Goal: Book appointment/travel/reservation

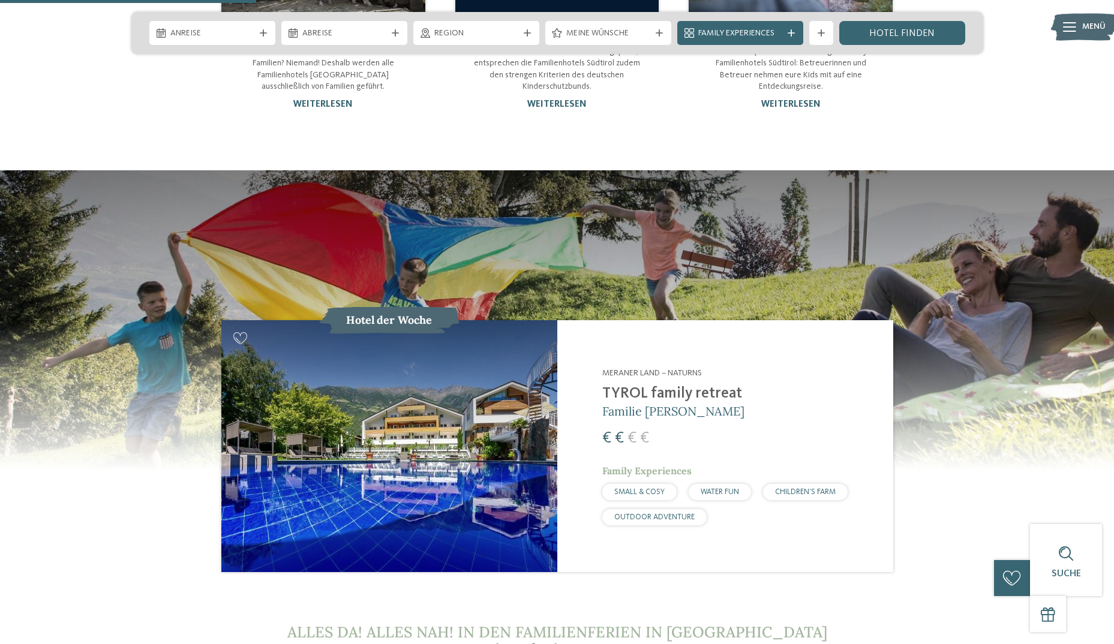
scroll to position [1320, 0]
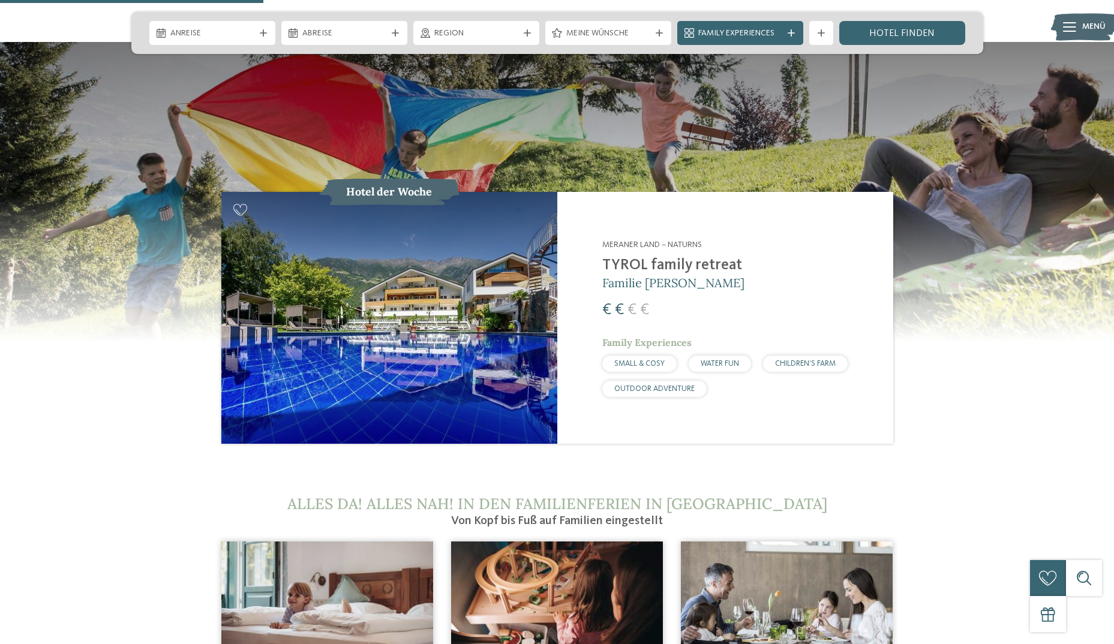
click at [542, 322] on img at bounding box center [389, 318] width 336 height 252
click at [617, 257] on h2 "TYROL family retreat" at bounding box center [740, 266] width 276 height 18
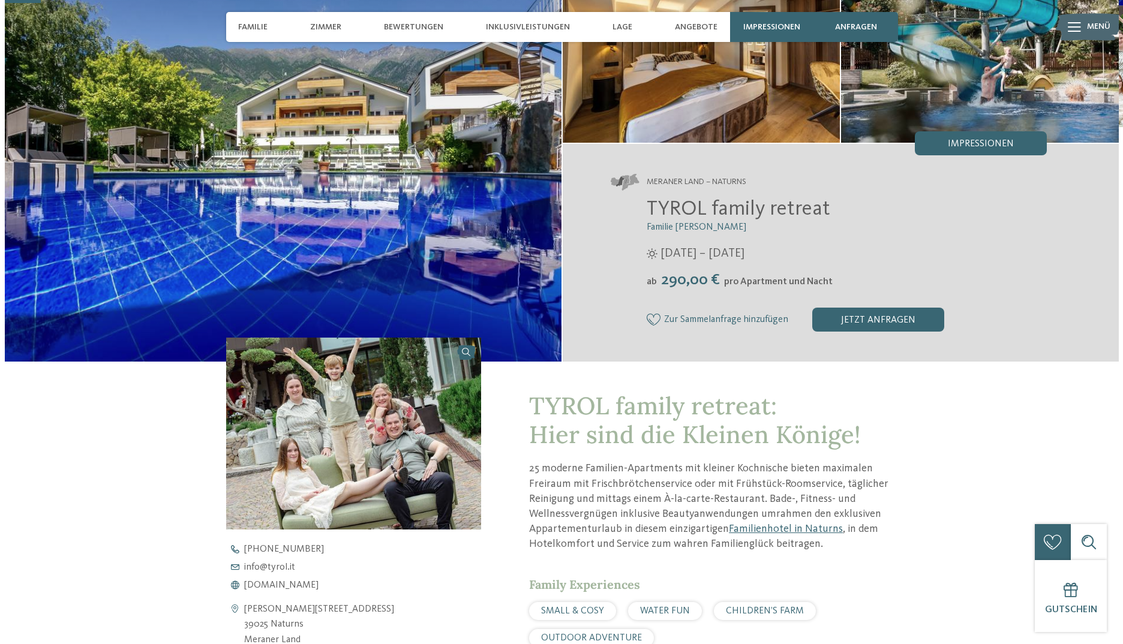
scroll to position [120, 0]
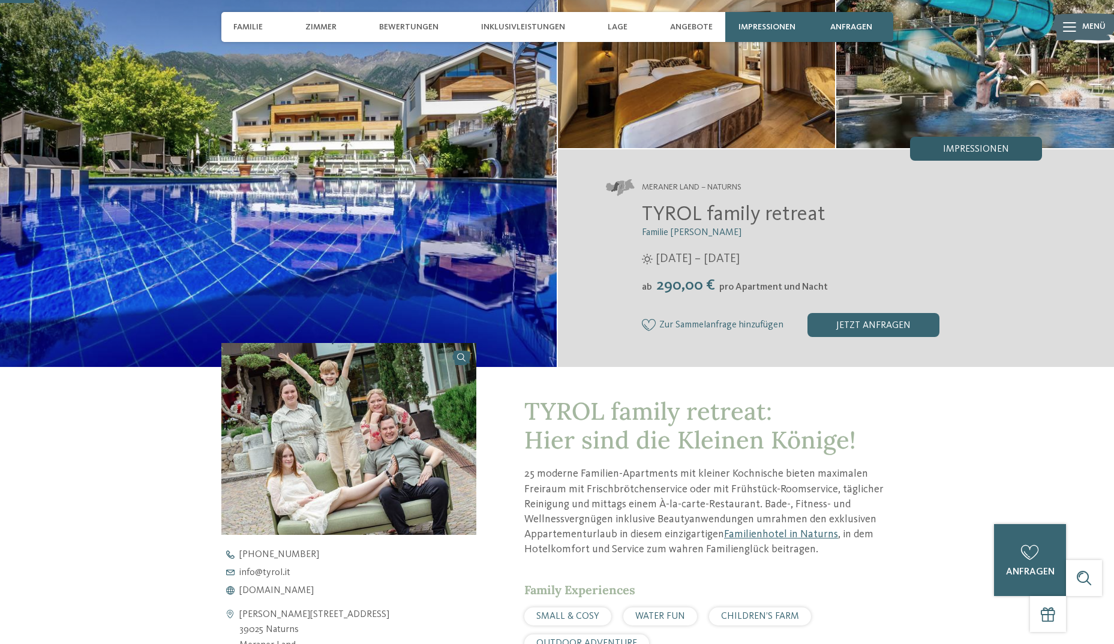
click at [988, 155] on div "Impressionen" at bounding box center [976, 149] width 132 height 24
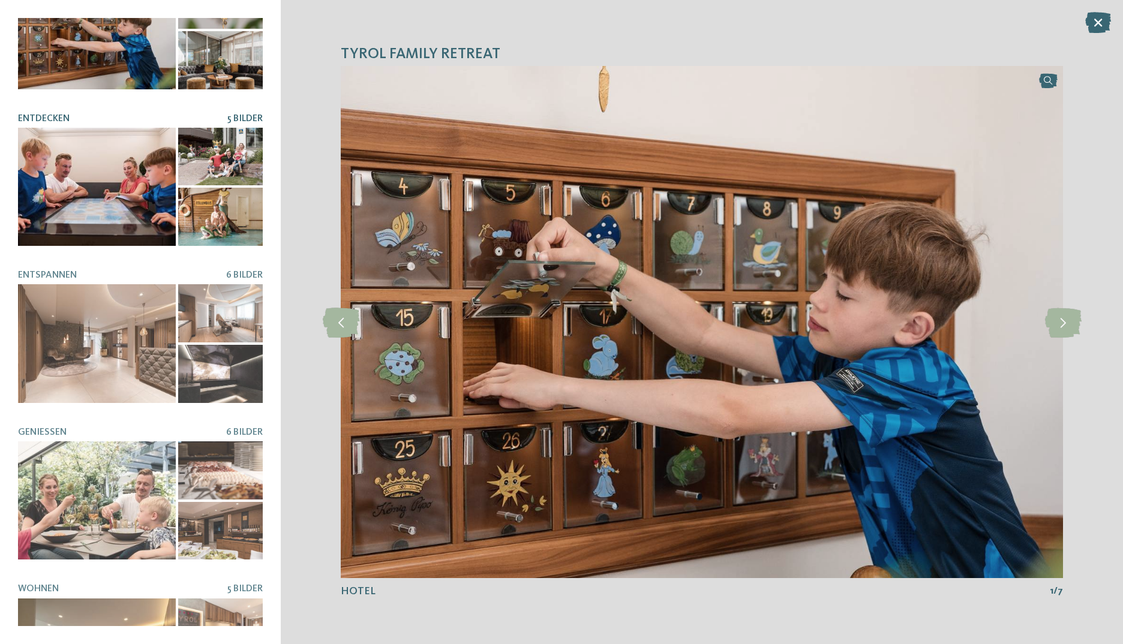
scroll to position [138, 0]
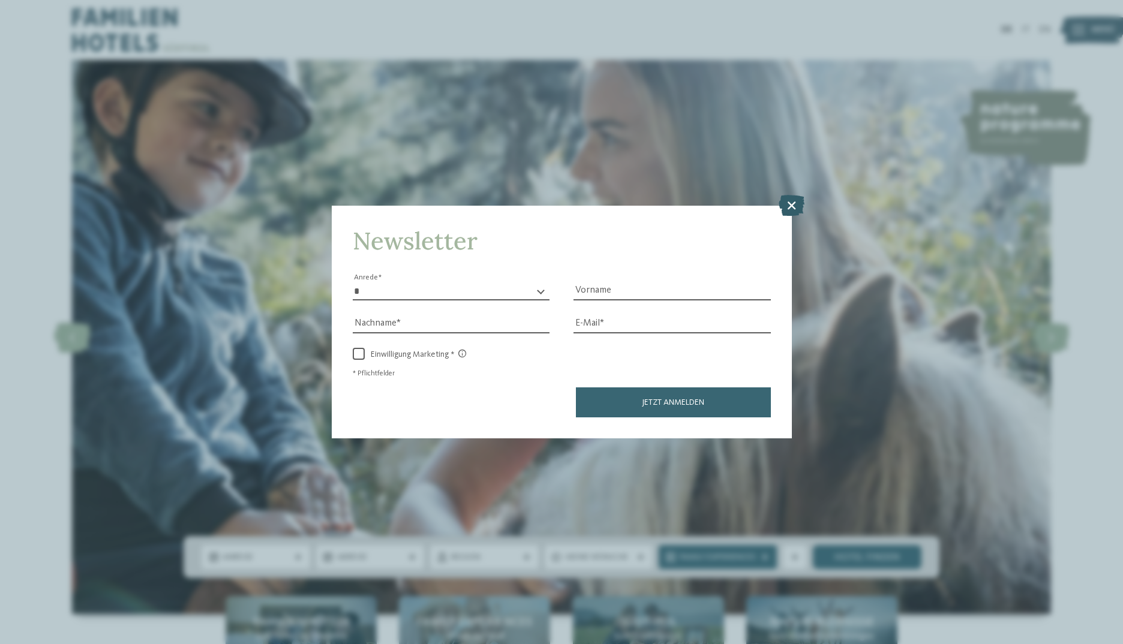
click at [787, 208] on icon at bounding box center [792, 204] width 26 height 21
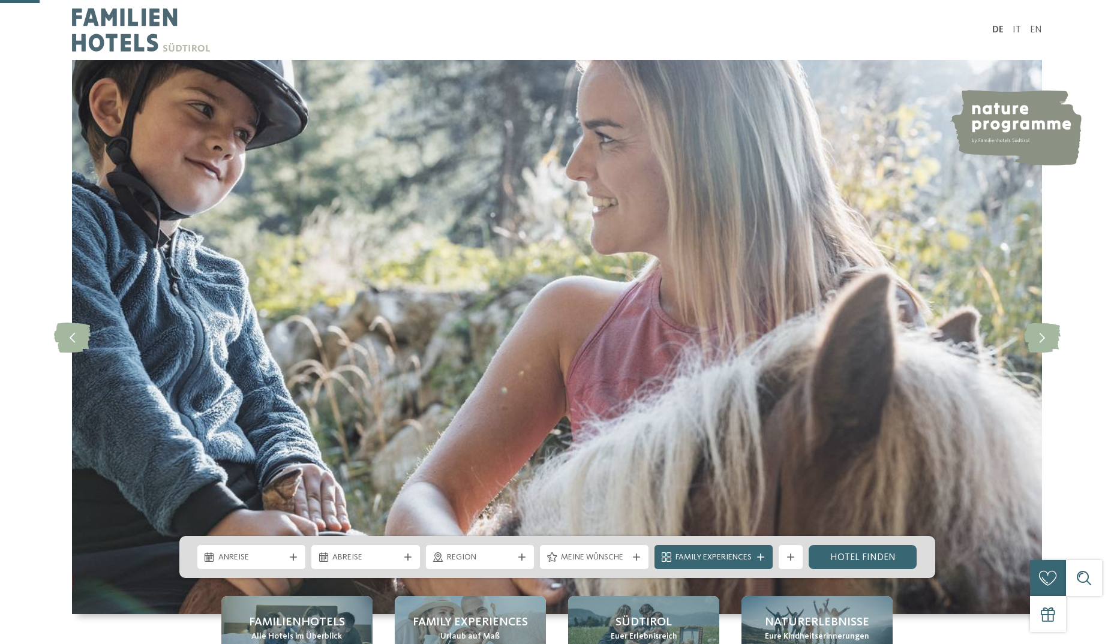
scroll to position [360, 0]
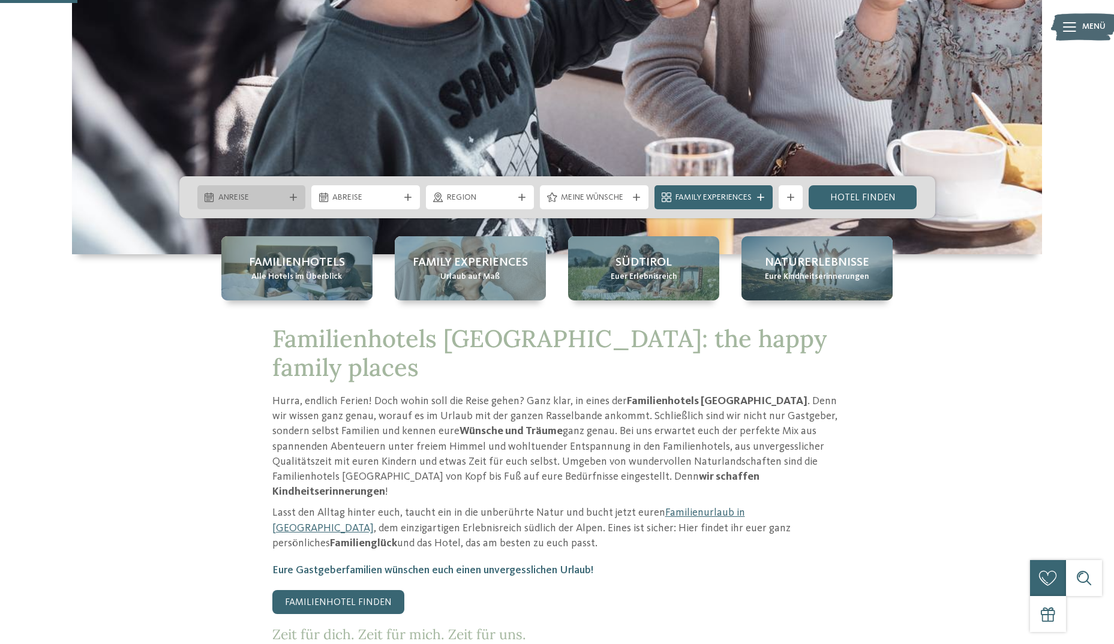
click at [246, 195] on span "Anreise" at bounding box center [251, 198] width 67 height 12
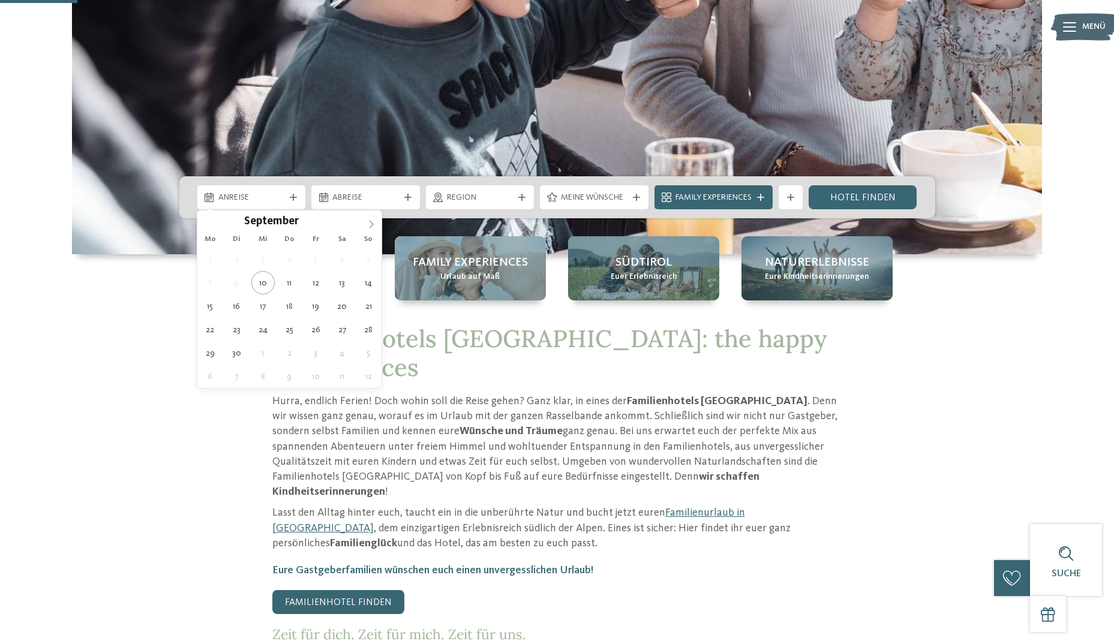
click at [376, 221] on span at bounding box center [371, 221] width 20 height 20
type div "01.10.2025"
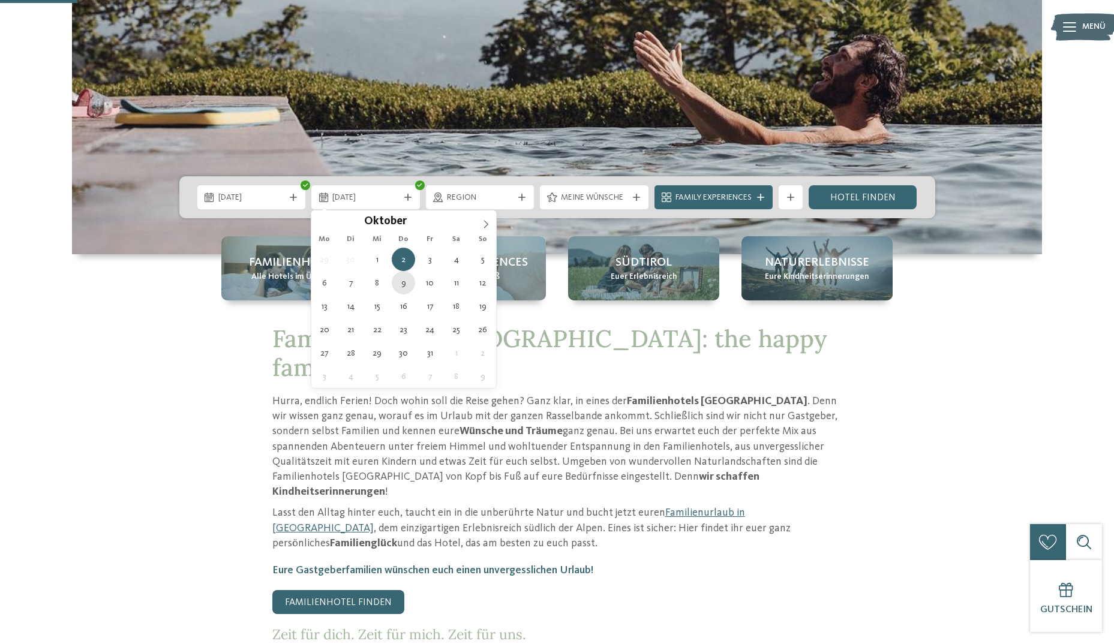
type div "09.10.2025"
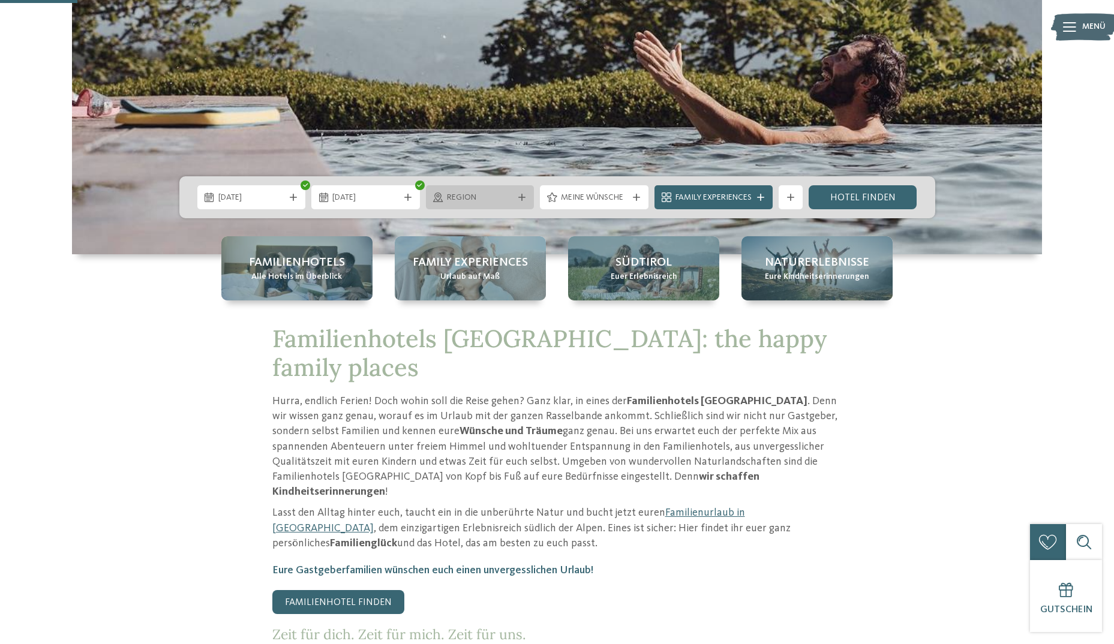
click at [479, 191] on div "Region" at bounding box center [480, 197] width 73 height 13
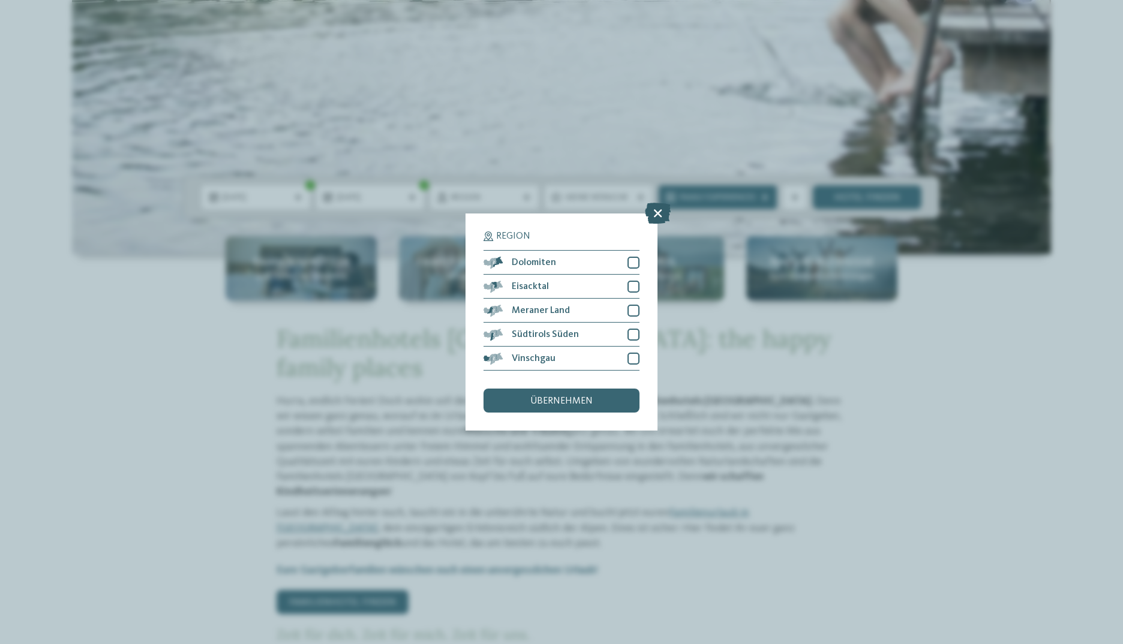
click at [655, 214] on icon at bounding box center [658, 213] width 26 height 21
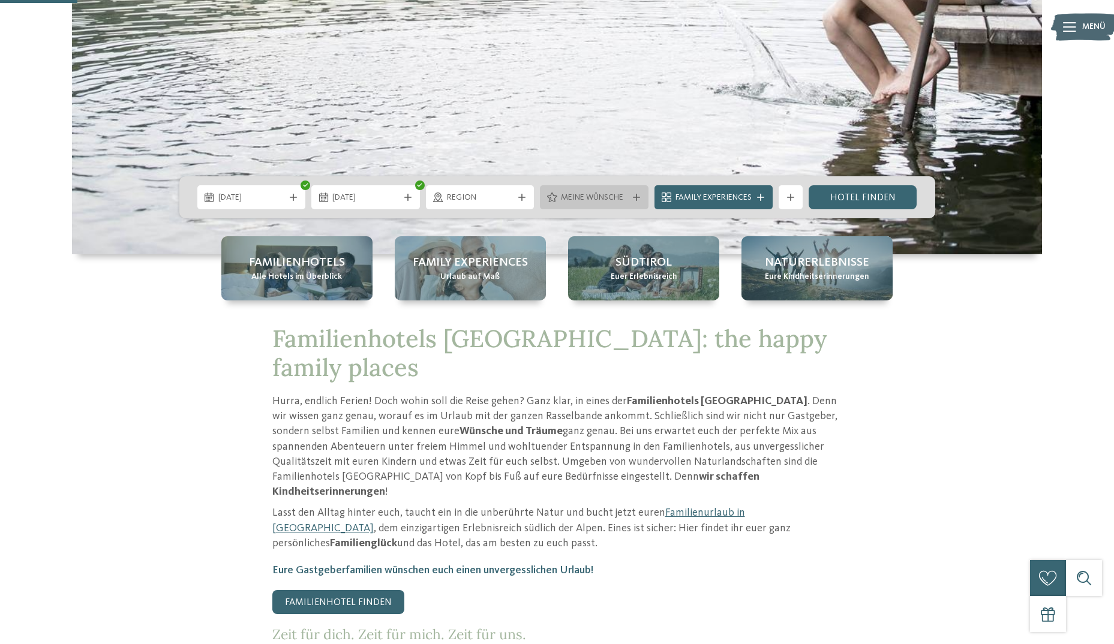
click at [584, 208] on div "Meine Wünsche" at bounding box center [594, 197] width 109 height 24
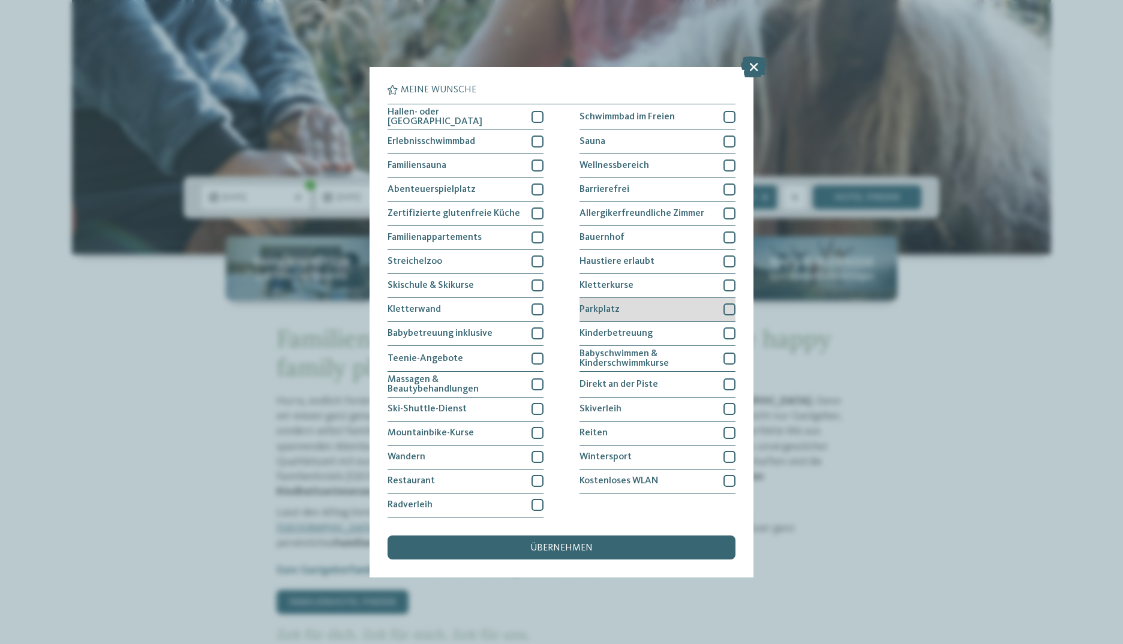
click at [730, 307] on div at bounding box center [730, 310] width 12 height 12
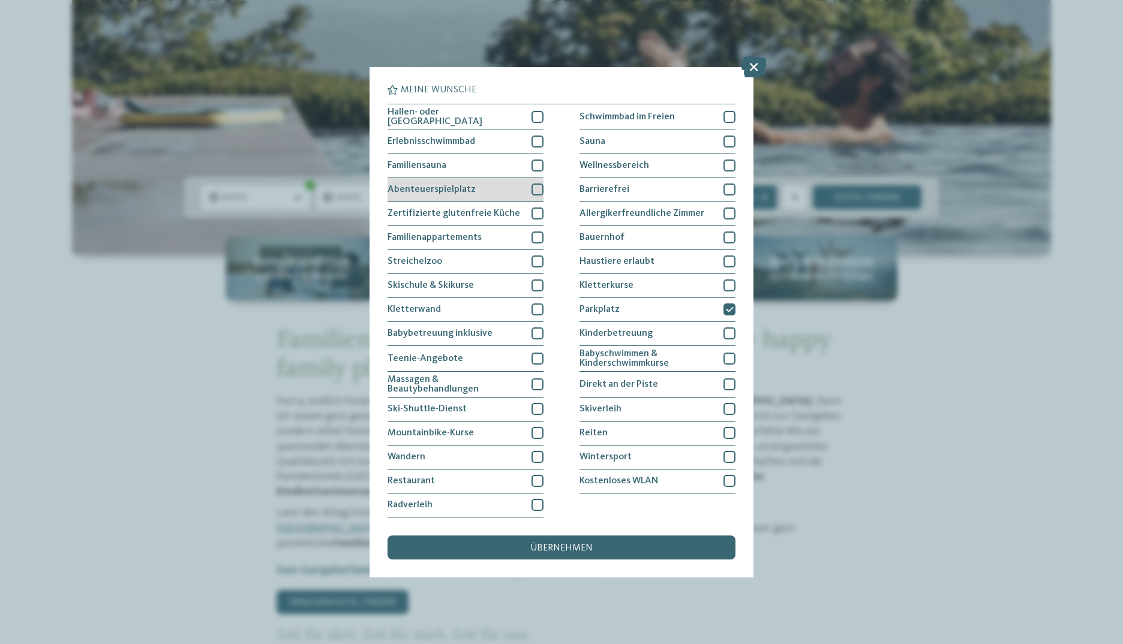
click at [540, 185] on div at bounding box center [538, 190] width 12 height 12
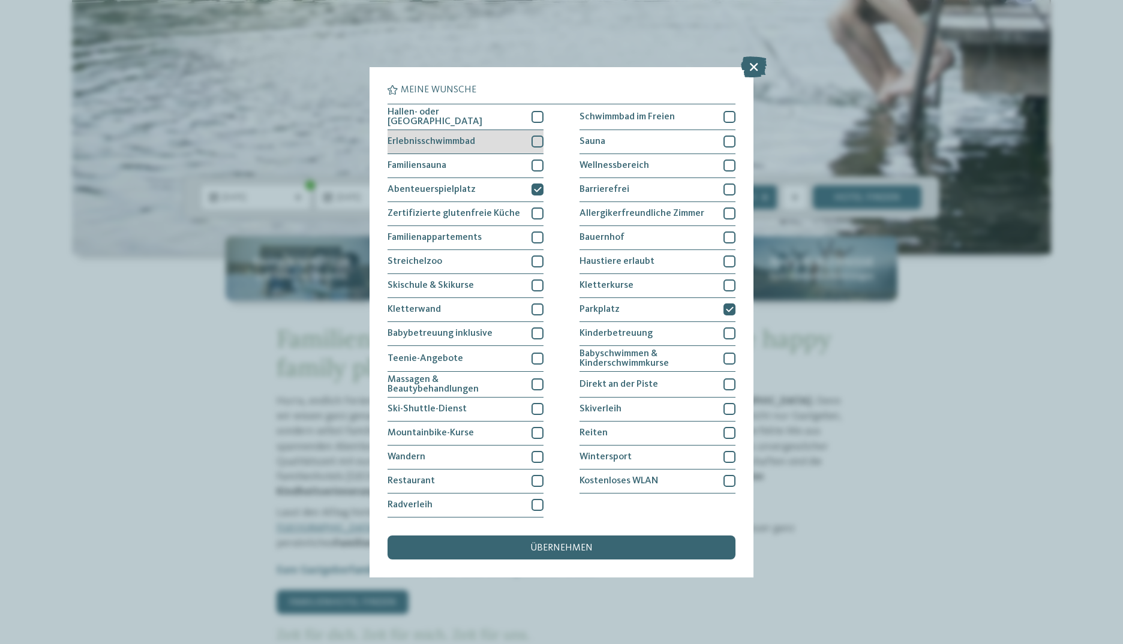
click at [535, 142] on div at bounding box center [538, 142] width 12 height 12
click at [727, 237] on div at bounding box center [730, 238] width 12 height 12
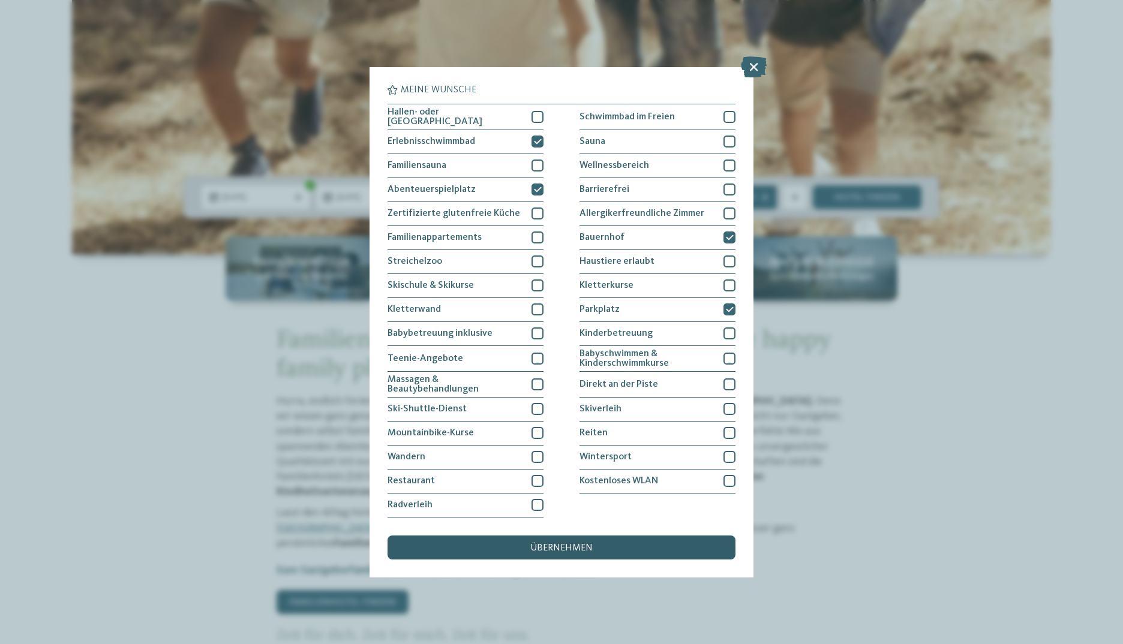
click at [538, 542] on div "übernehmen" at bounding box center [562, 548] width 348 height 24
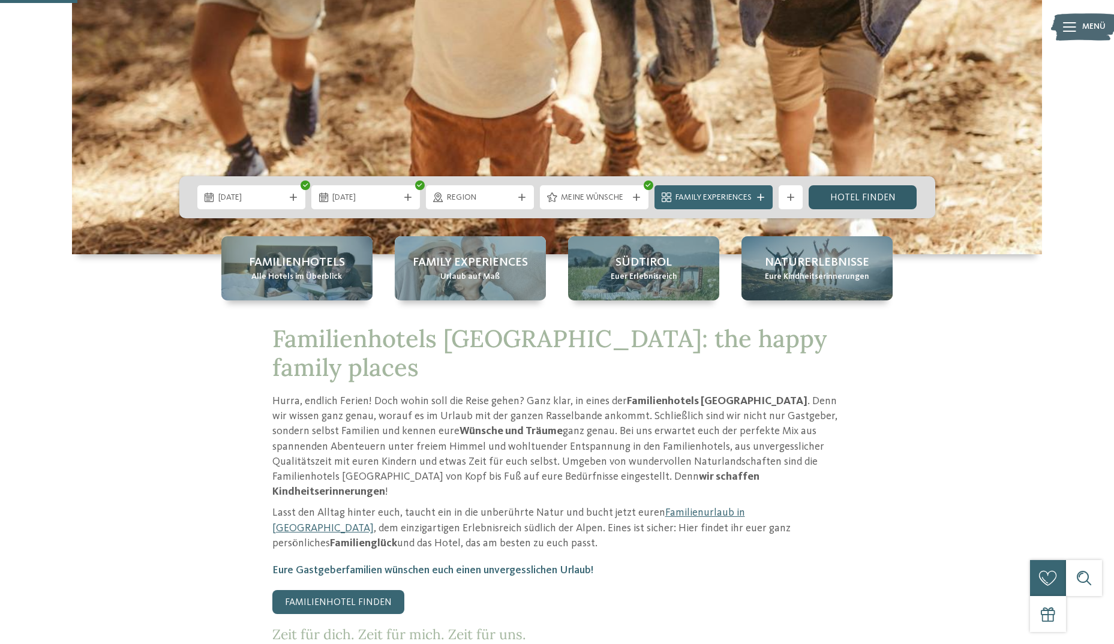
click at [892, 197] on link "Hotel finden" at bounding box center [863, 197] width 109 height 24
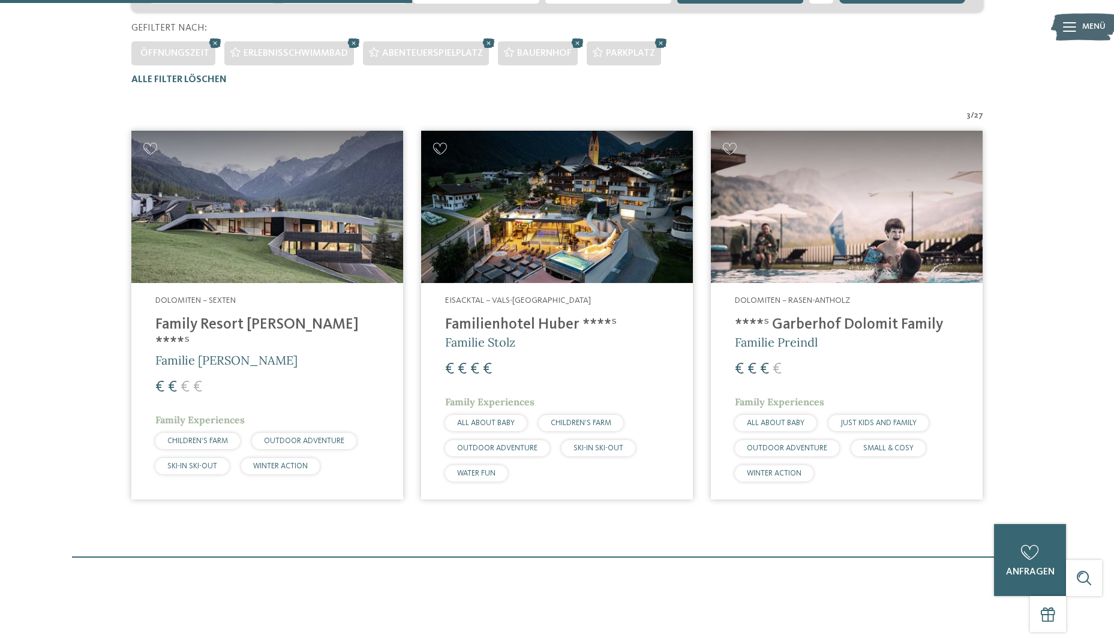
scroll to position [334, 0]
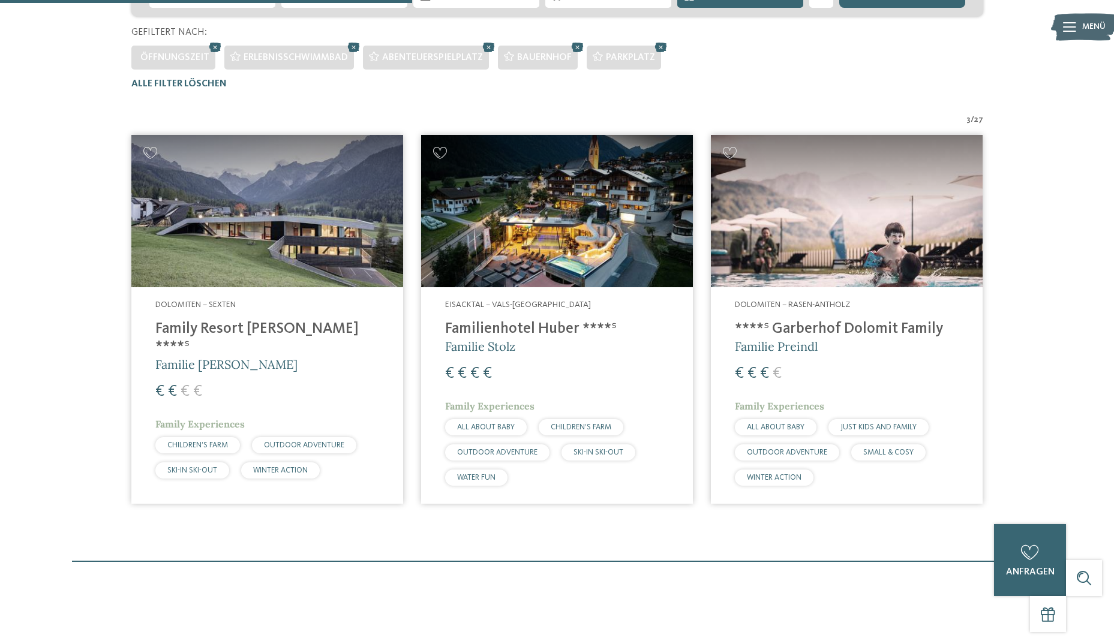
click at [261, 219] on img at bounding box center [267, 211] width 272 height 153
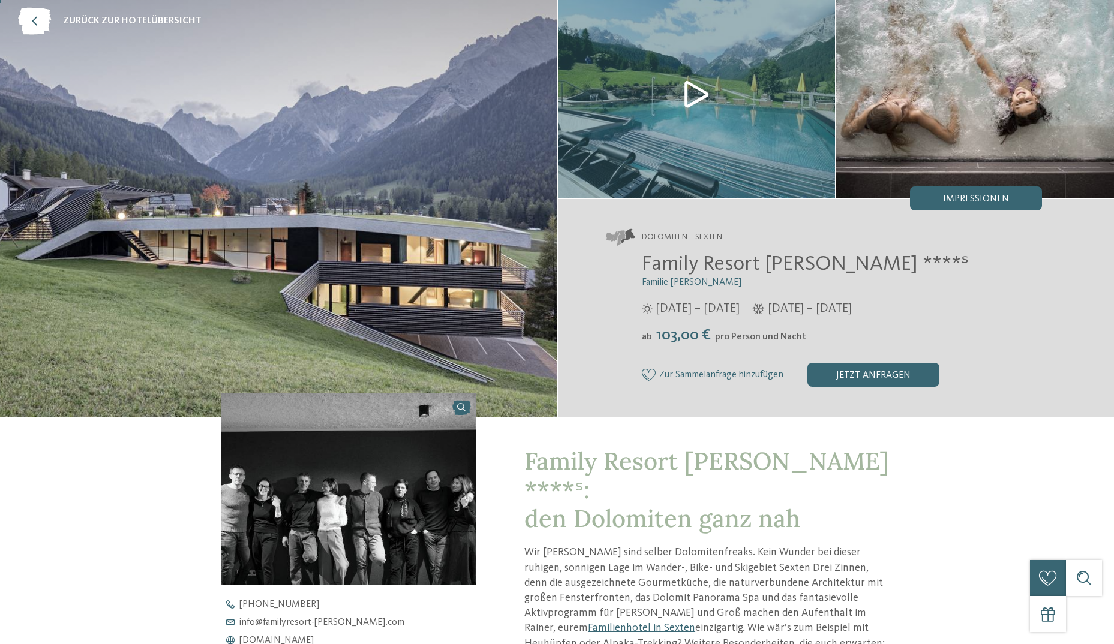
scroll to position [180, 0]
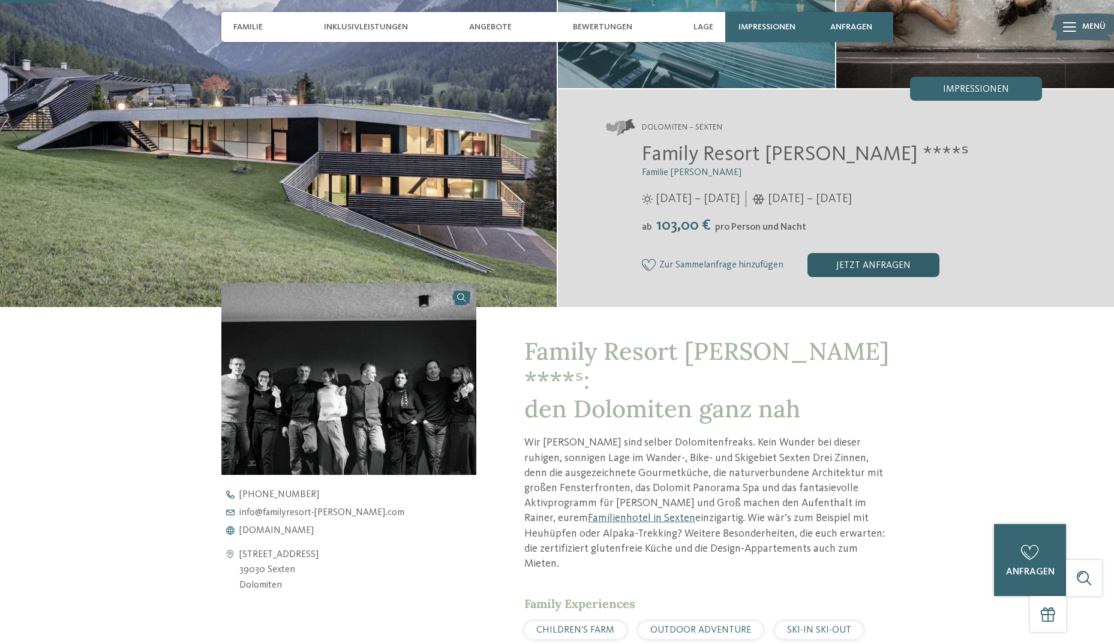
click at [832, 271] on div "jetzt anfragen" at bounding box center [874, 265] width 132 height 24
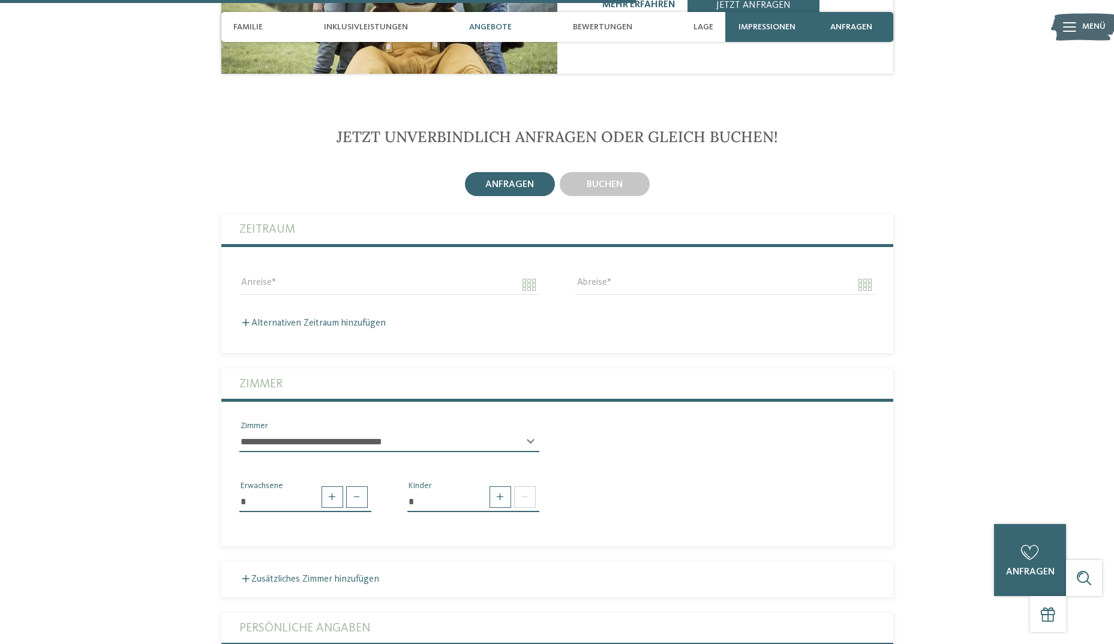
scroll to position [2063, 0]
